Goal: Task Accomplishment & Management: Use online tool/utility

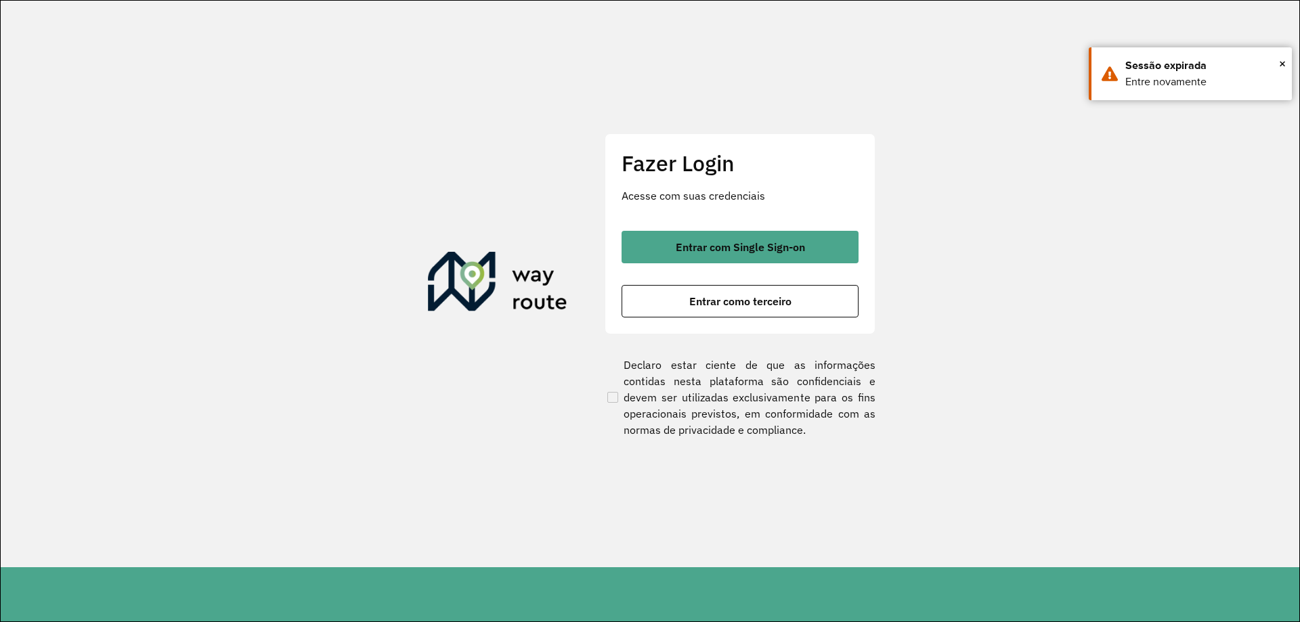
click at [754, 250] on span "Entrar com Single Sign-on" at bounding box center [740, 247] width 129 height 11
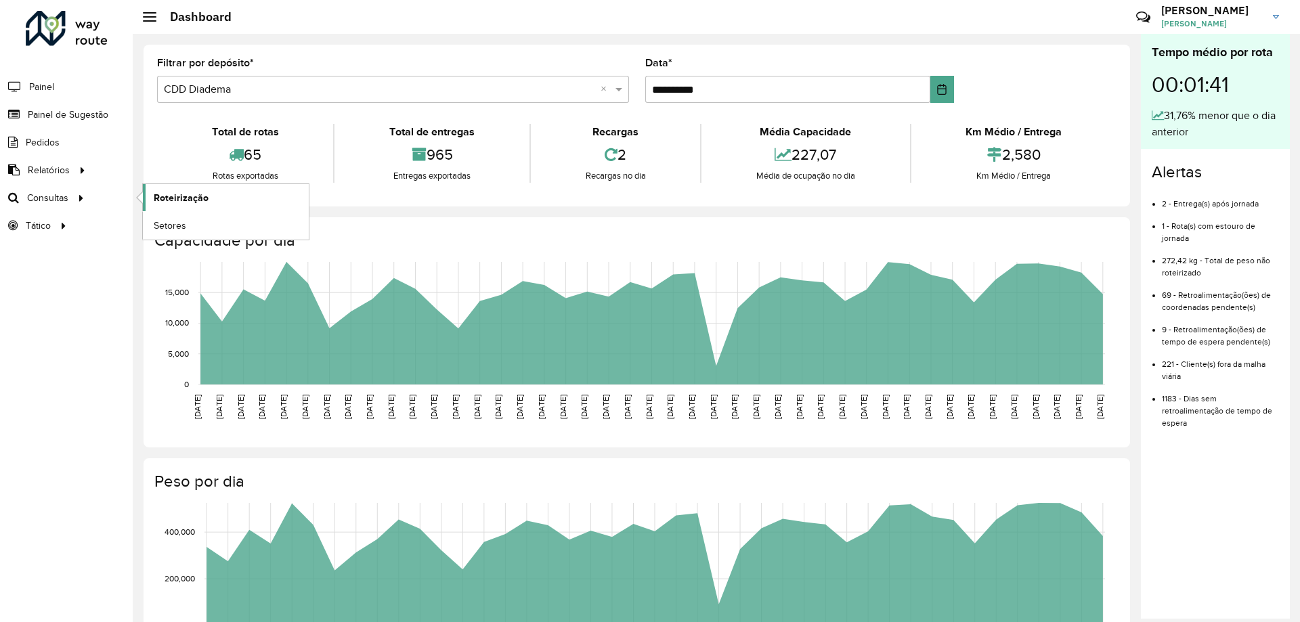
click at [186, 204] on span "Roteirização" at bounding box center [181, 198] width 55 height 14
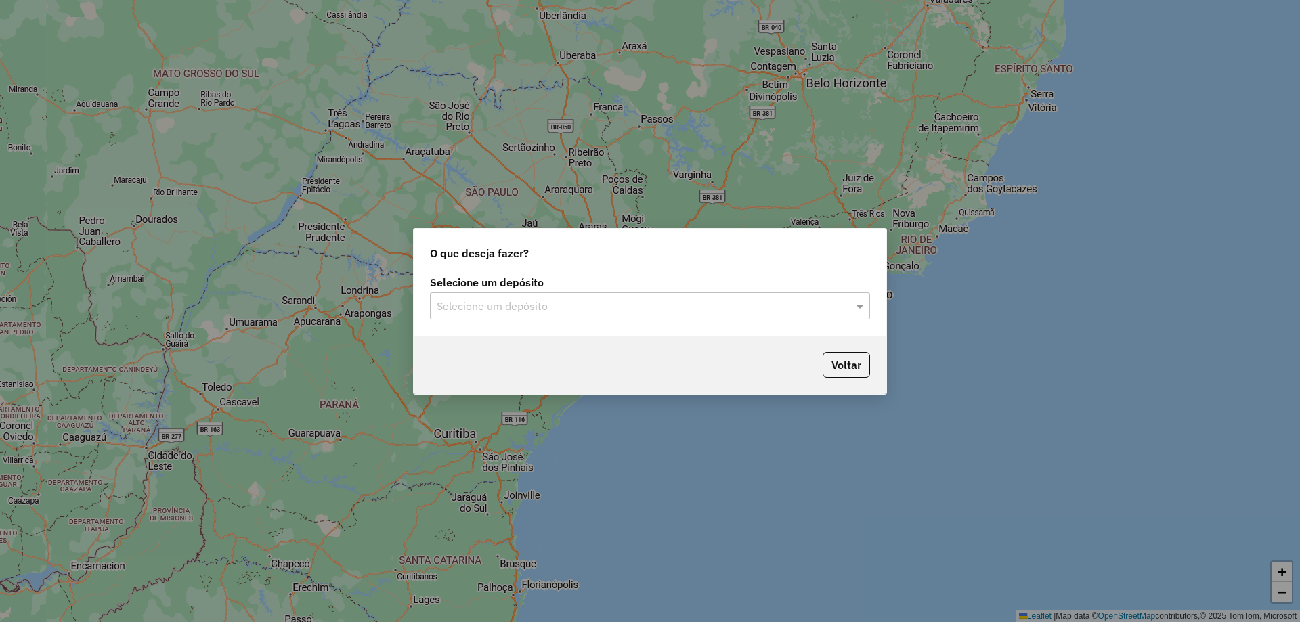
click at [695, 299] on input "text" at bounding box center [637, 307] width 400 height 16
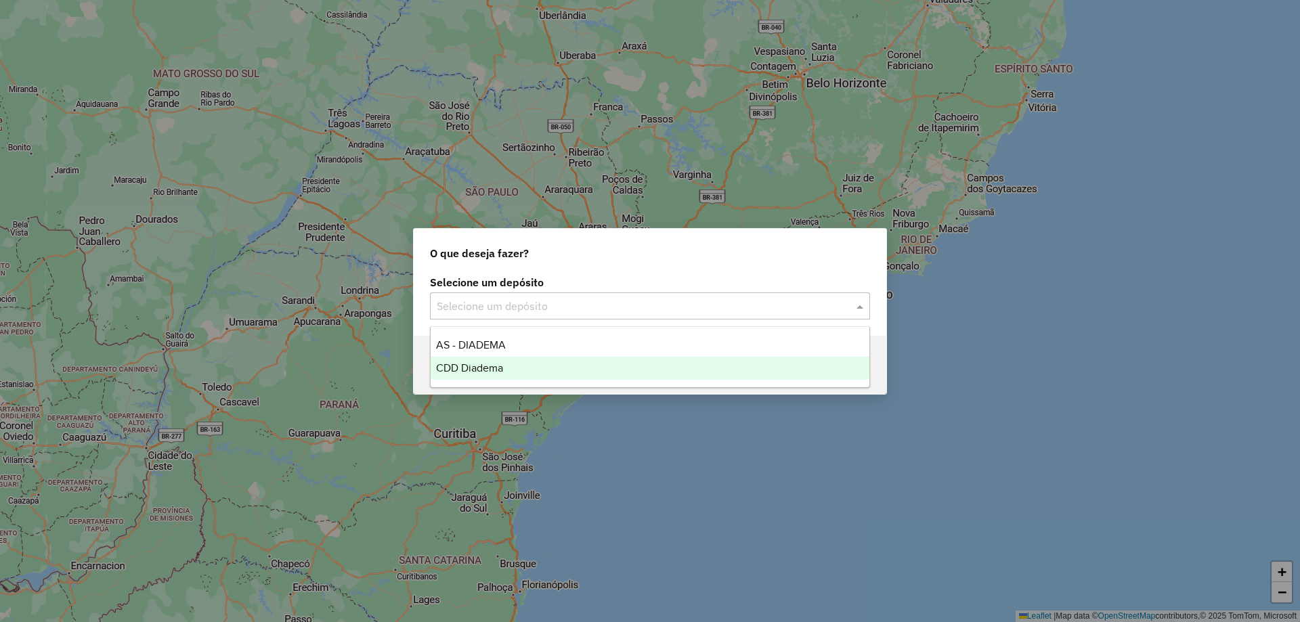
click at [509, 366] on div "CDD Diadema" at bounding box center [650, 368] width 439 height 23
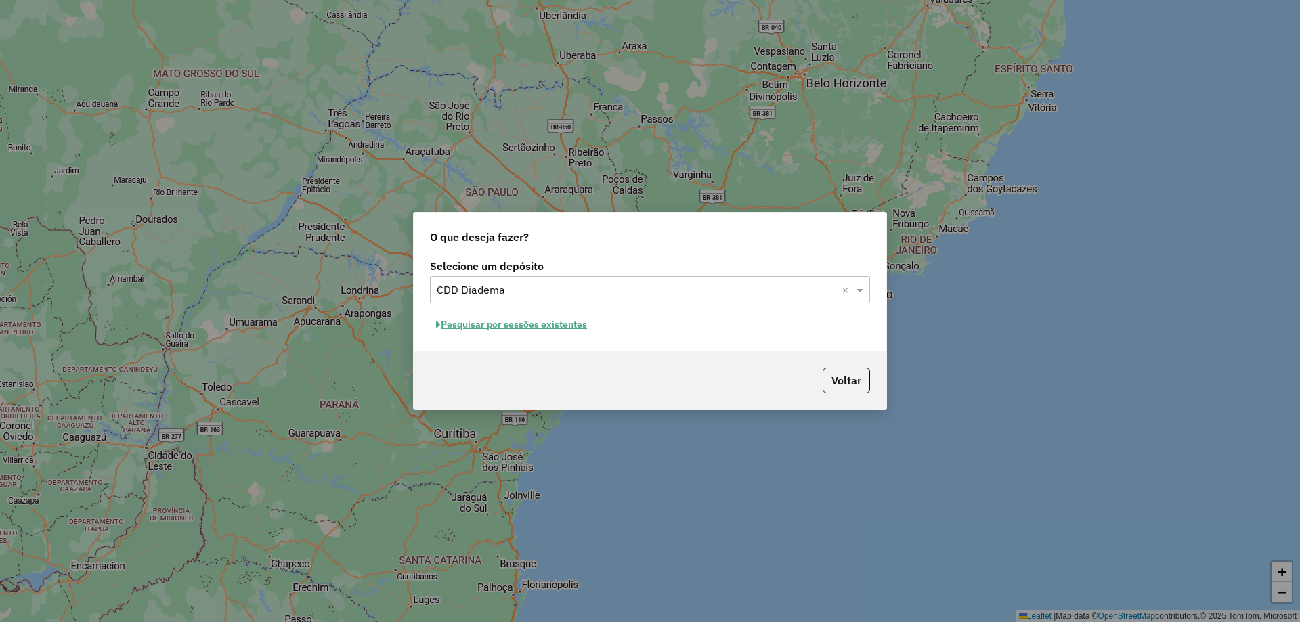
click at [564, 327] on button "Pesquisar por sessões existentes" at bounding box center [511, 324] width 163 height 21
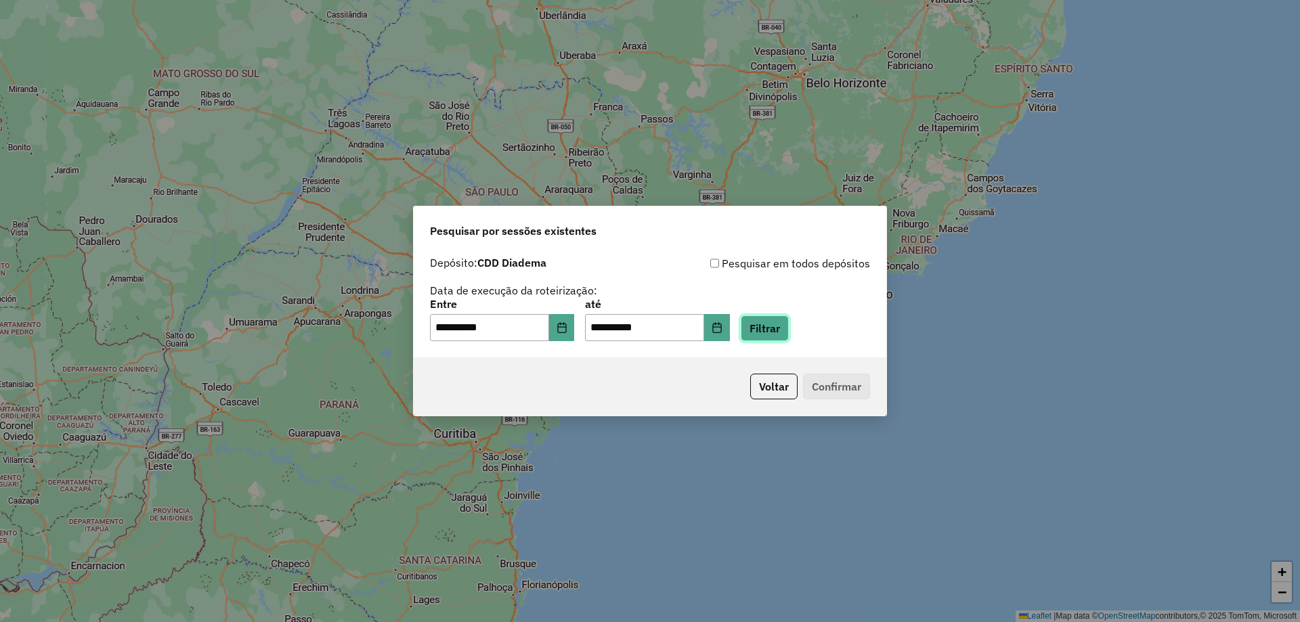
click at [789, 325] on button "Filtrar" at bounding box center [765, 329] width 48 height 26
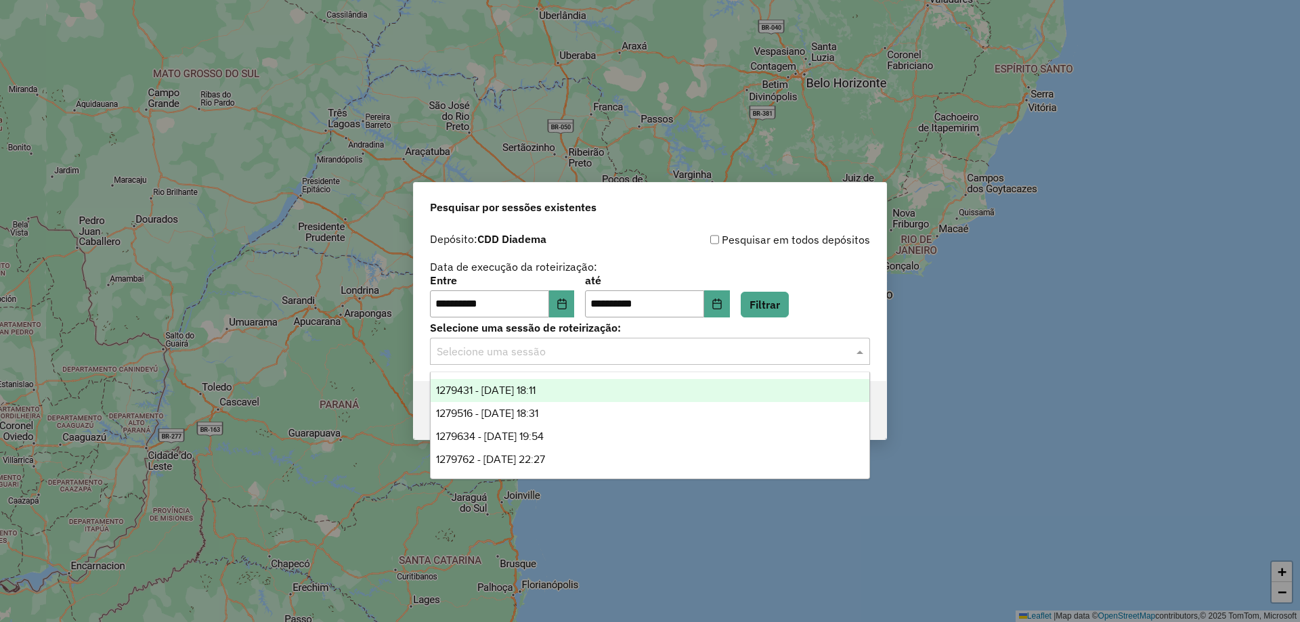
click at [644, 360] on div "Selecione uma sessão" at bounding box center [650, 351] width 440 height 27
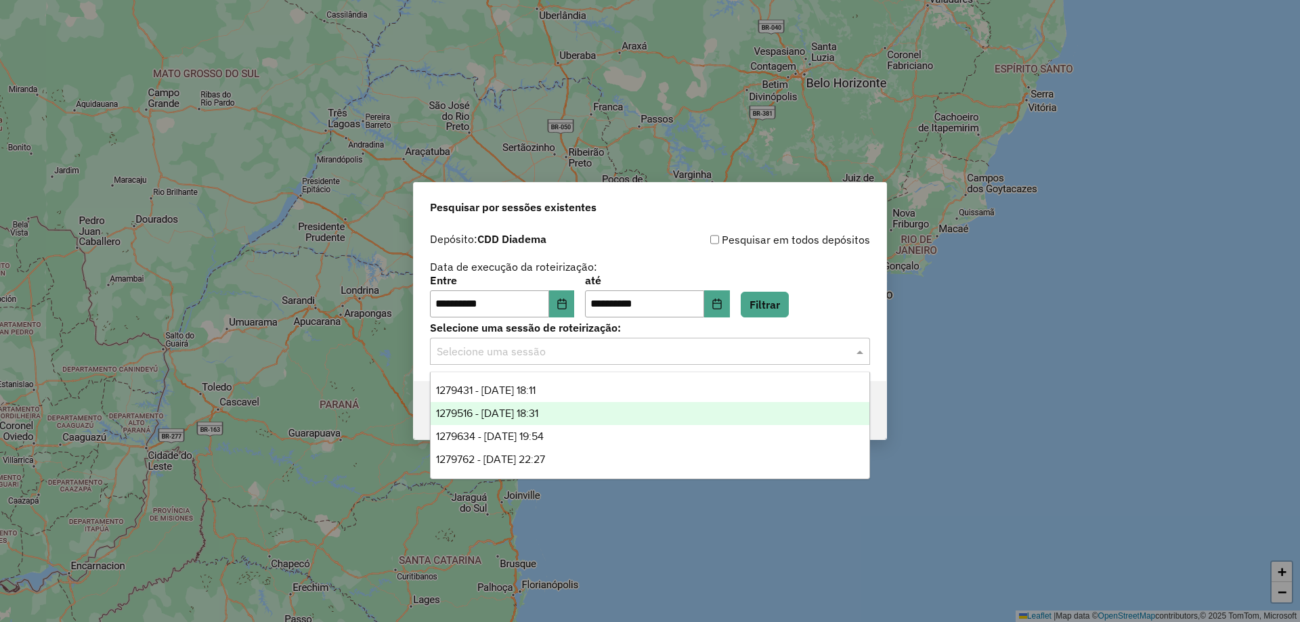
click at [651, 412] on div "1279516 - 20/09/2025 18:31" at bounding box center [650, 413] width 439 height 23
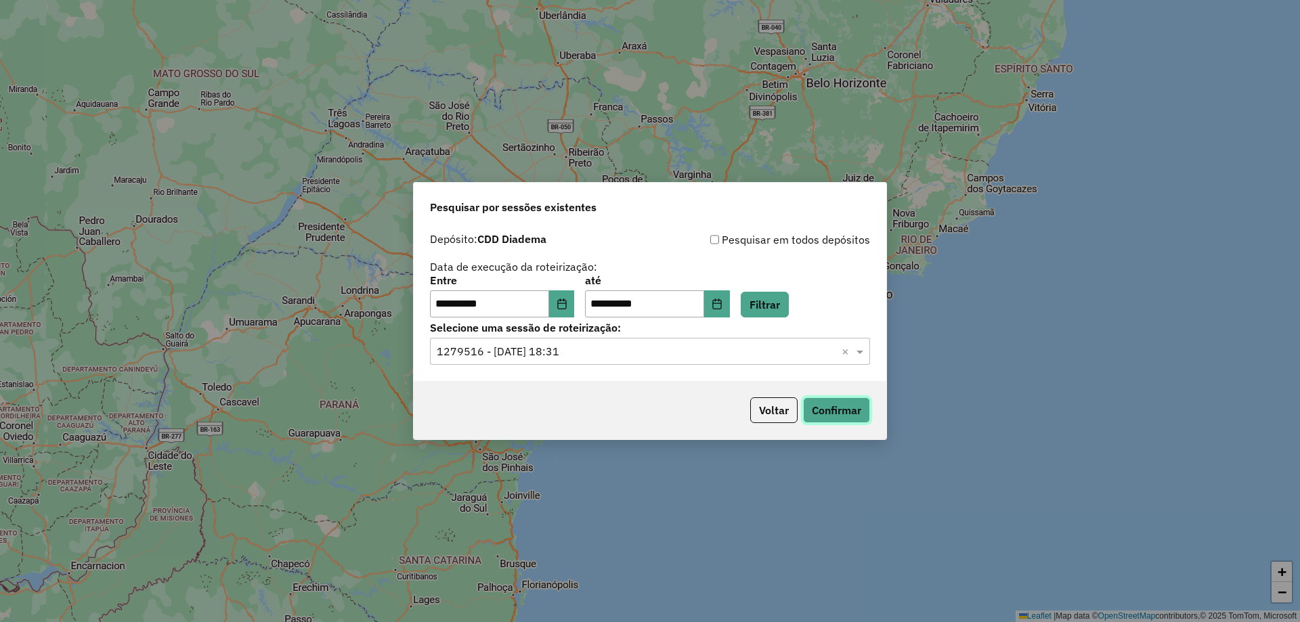
click at [832, 402] on button "Confirmar" at bounding box center [836, 410] width 67 height 26
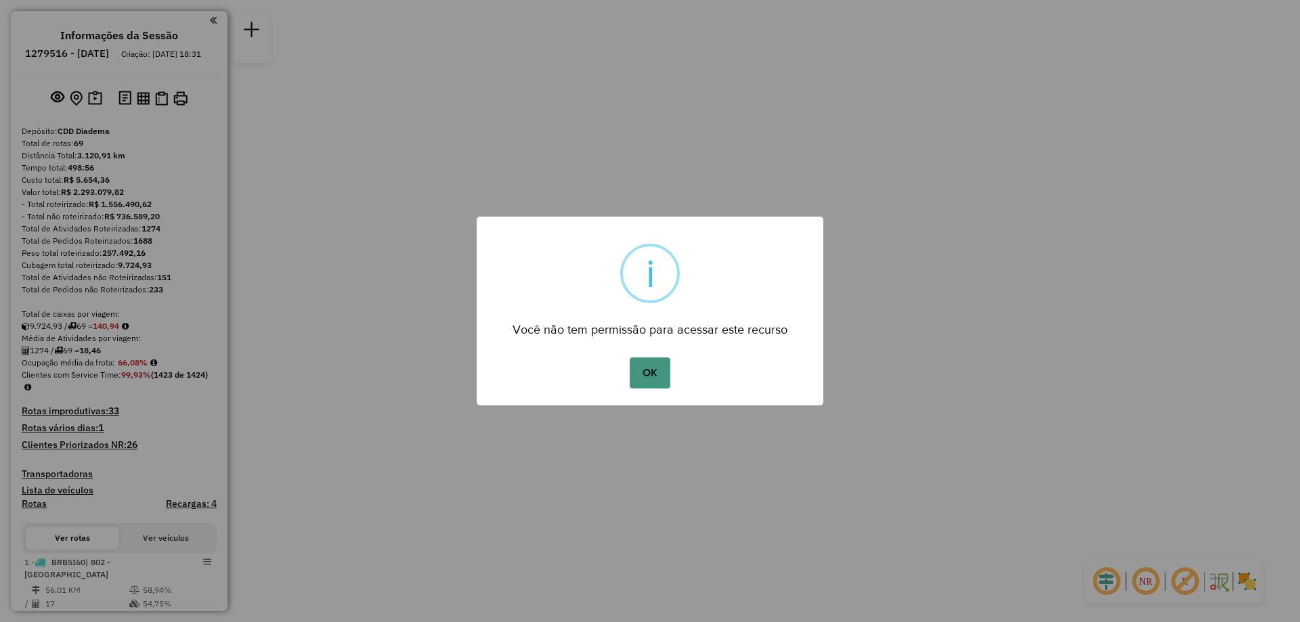
click at [642, 372] on button "OK" at bounding box center [650, 373] width 40 height 31
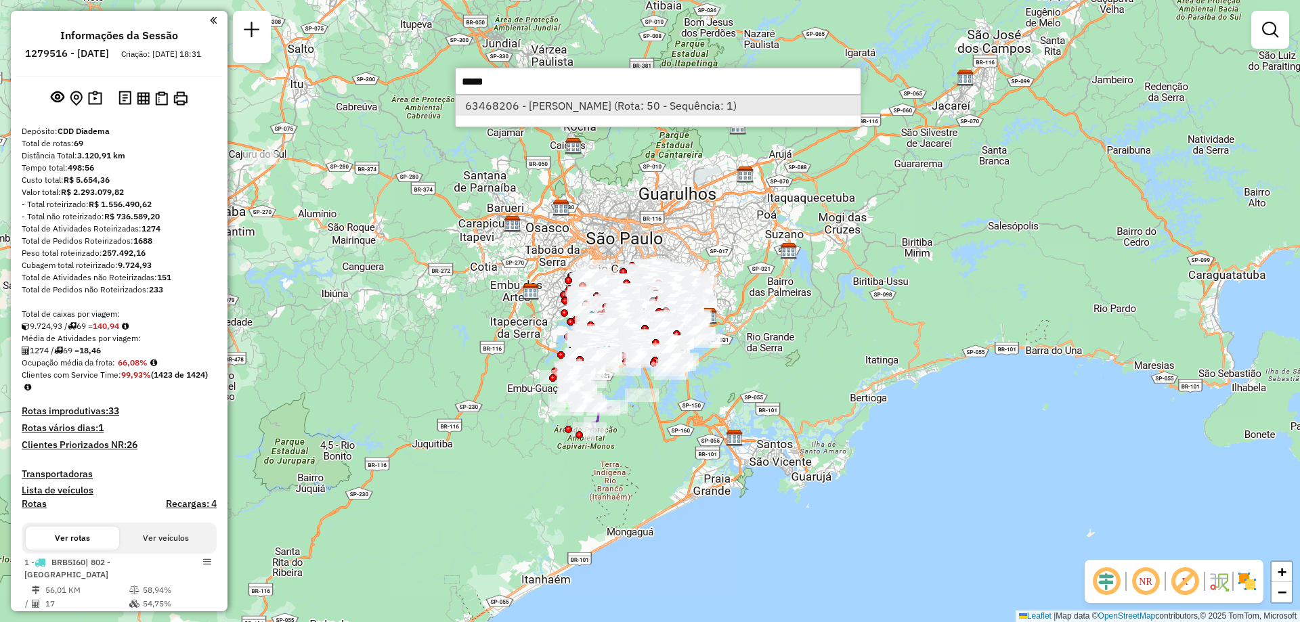
type input "*****"
click at [542, 110] on li "63468206 - [PERSON_NAME] (Rota: 50 - Sequência: 1)" at bounding box center [658, 105] width 405 height 20
select select "**********"
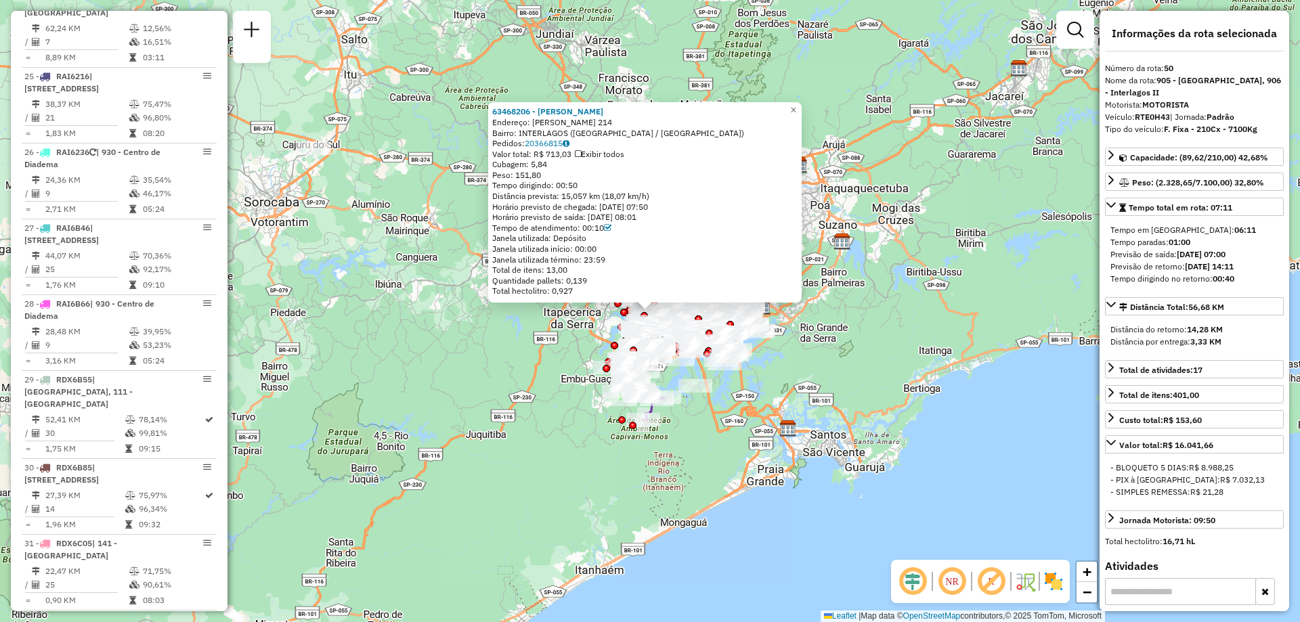
scroll to position [4284, 0]
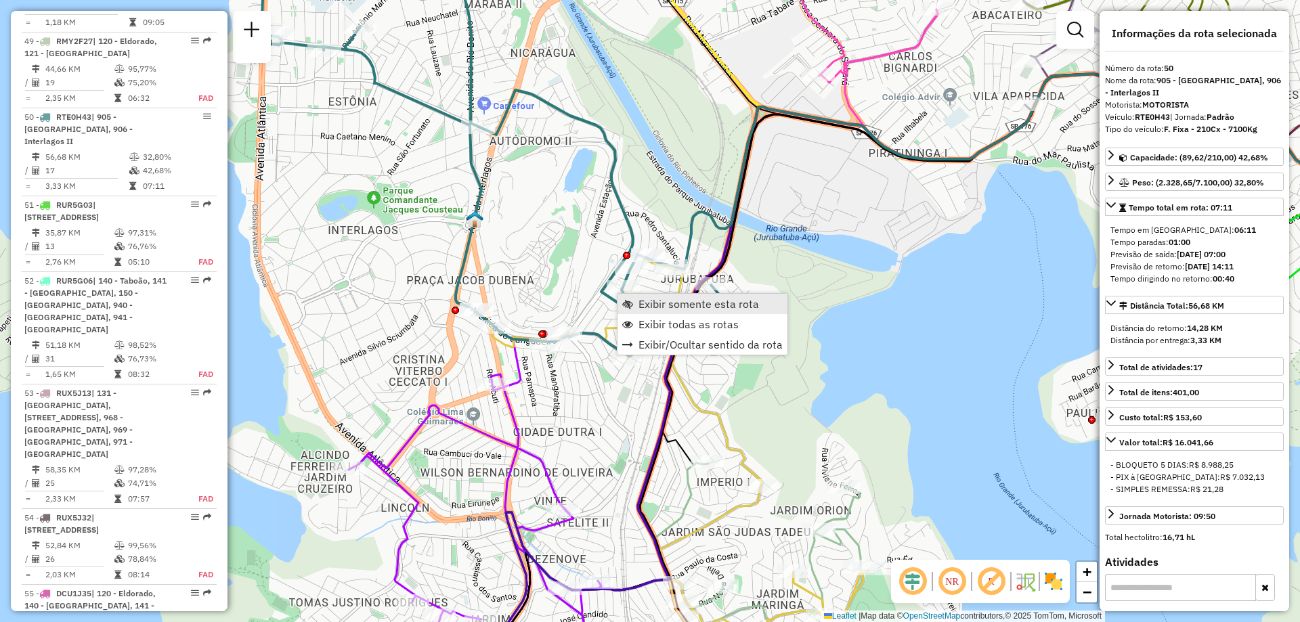
click at [645, 296] on link "Exibir somente esta rota" at bounding box center [703, 304] width 170 height 20
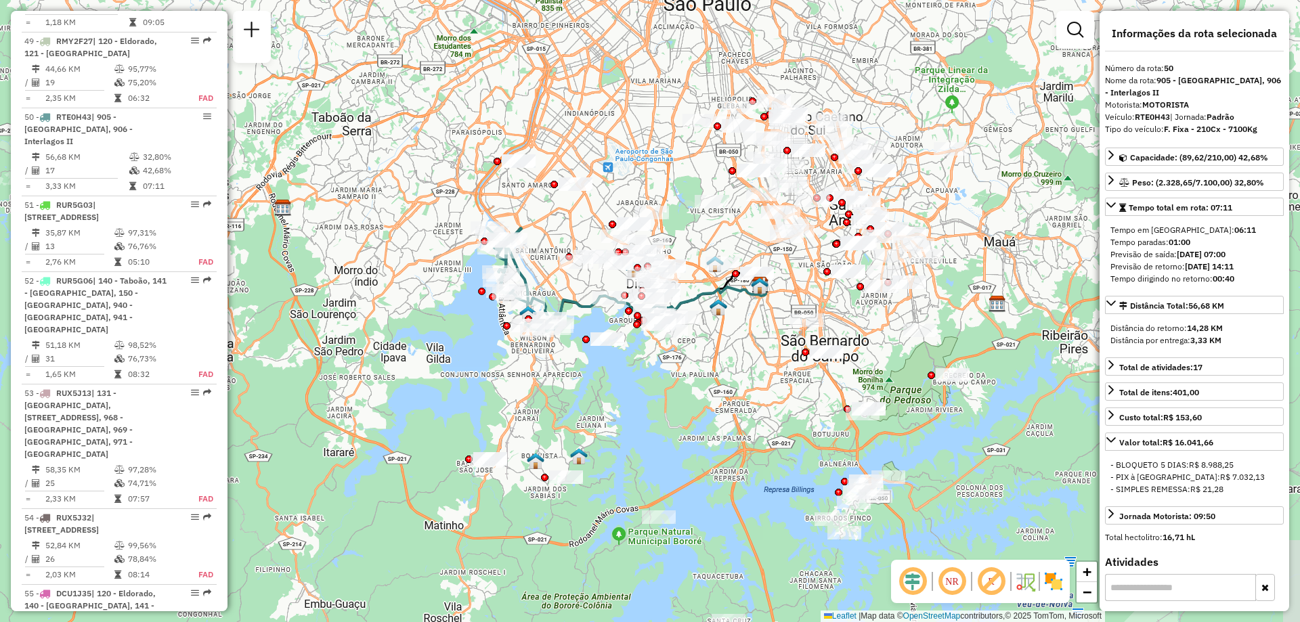
drag, startPoint x: 464, startPoint y: 430, endPoint x: 564, endPoint y: 341, distance: 134.3
click at [564, 341] on div "Rota 50 - Placa RTE0H43 63438558 - [PERSON_NAME] Janela de atendimento Grade de…" at bounding box center [650, 311] width 1300 height 622
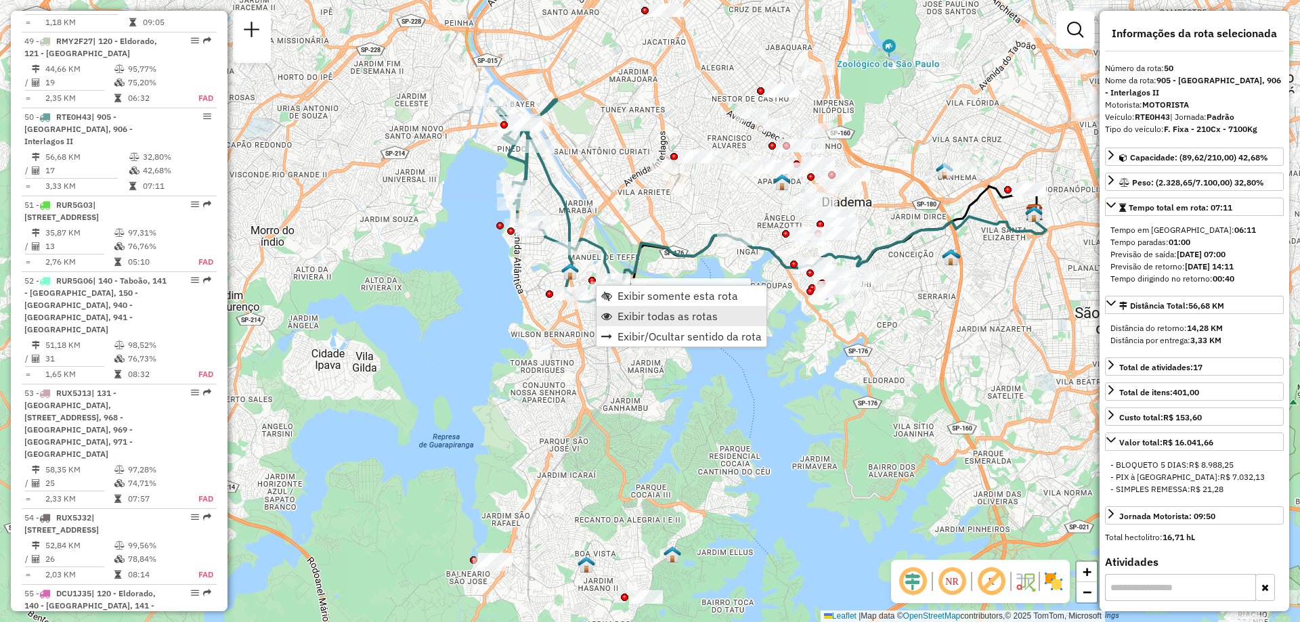
click at [616, 311] on link "Exibir todas as rotas" at bounding box center [682, 316] width 170 height 20
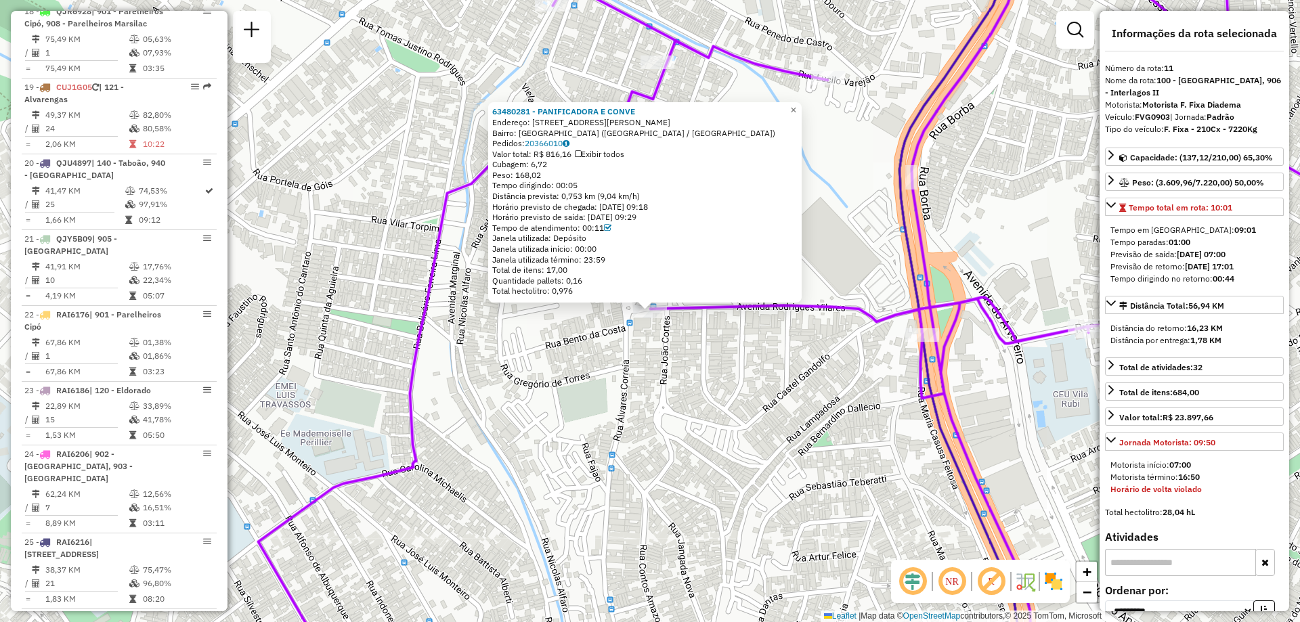
scroll to position [1289, 0]
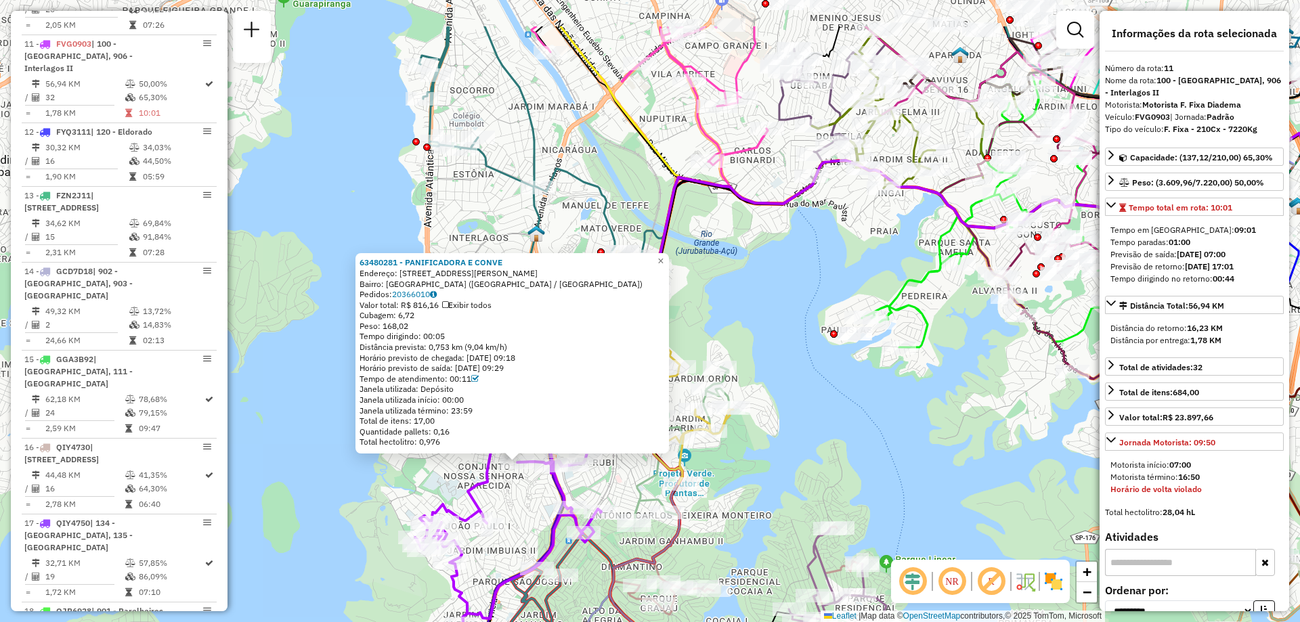
drag, startPoint x: 527, startPoint y: 384, endPoint x: 448, endPoint y: 470, distance: 117.4
click at [431, 490] on div "63480281 - PANIFICADORA E CONVE Endereço: AV [PERSON_NAME] 477 Bairro: [GEOGRAP…" at bounding box center [650, 311] width 1300 height 622
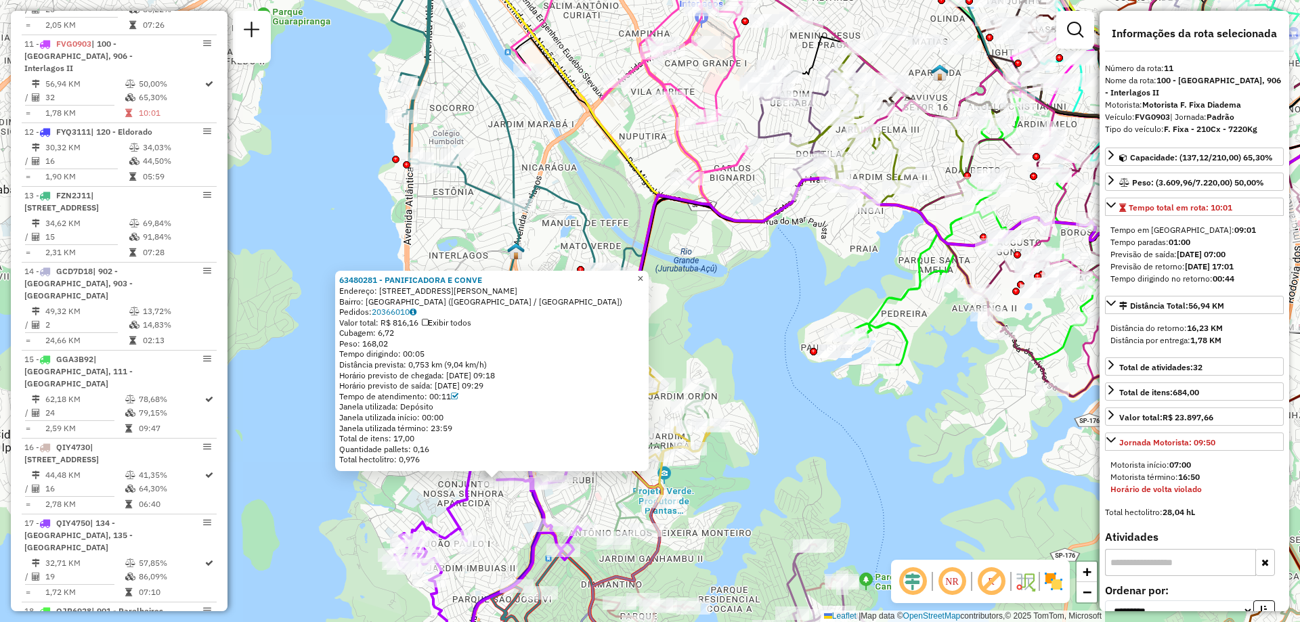
click at [643, 271] on link "×" at bounding box center [640, 279] width 16 height 16
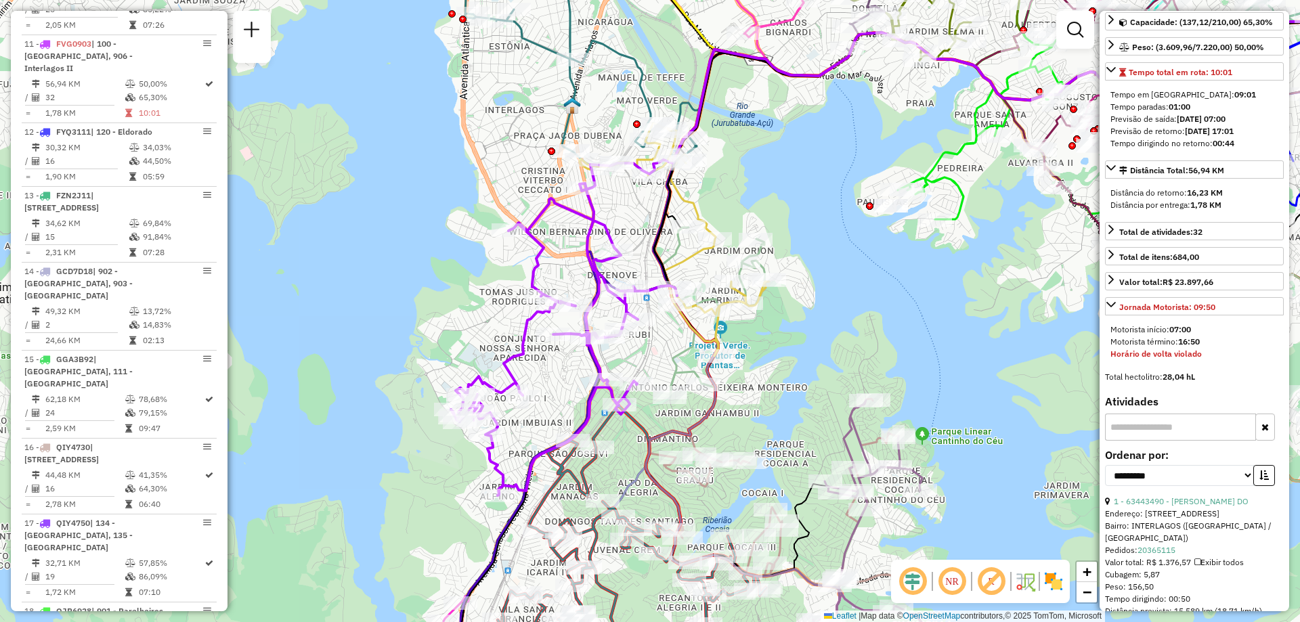
scroll to position [271, 0]
